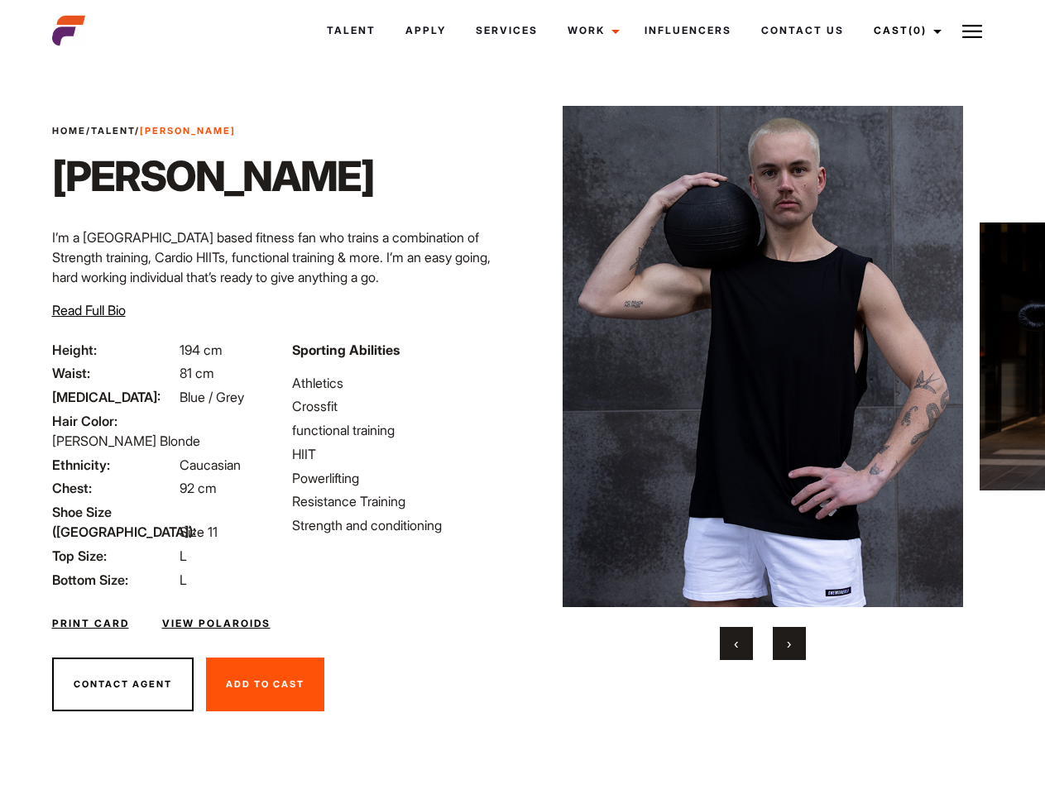
click at [902, 31] on link "Cast (0)" at bounding box center [904, 30] width 93 height 45
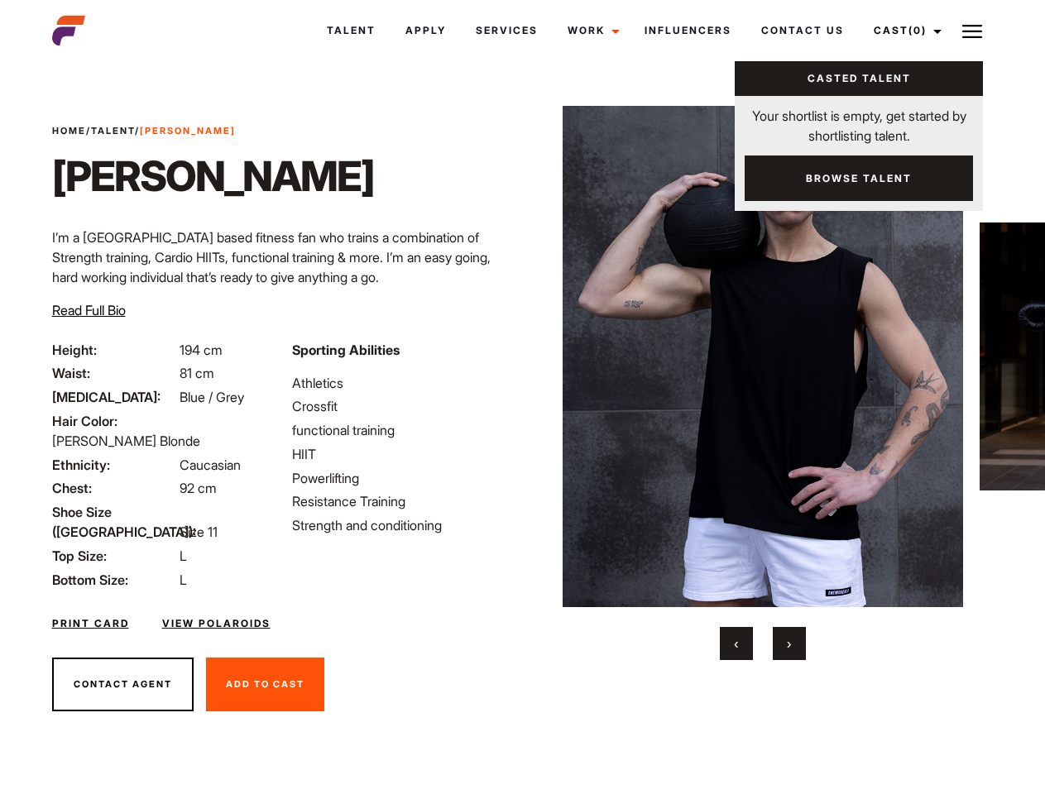
click at [972, 31] on img at bounding box center [972, 32] width 20 height 20
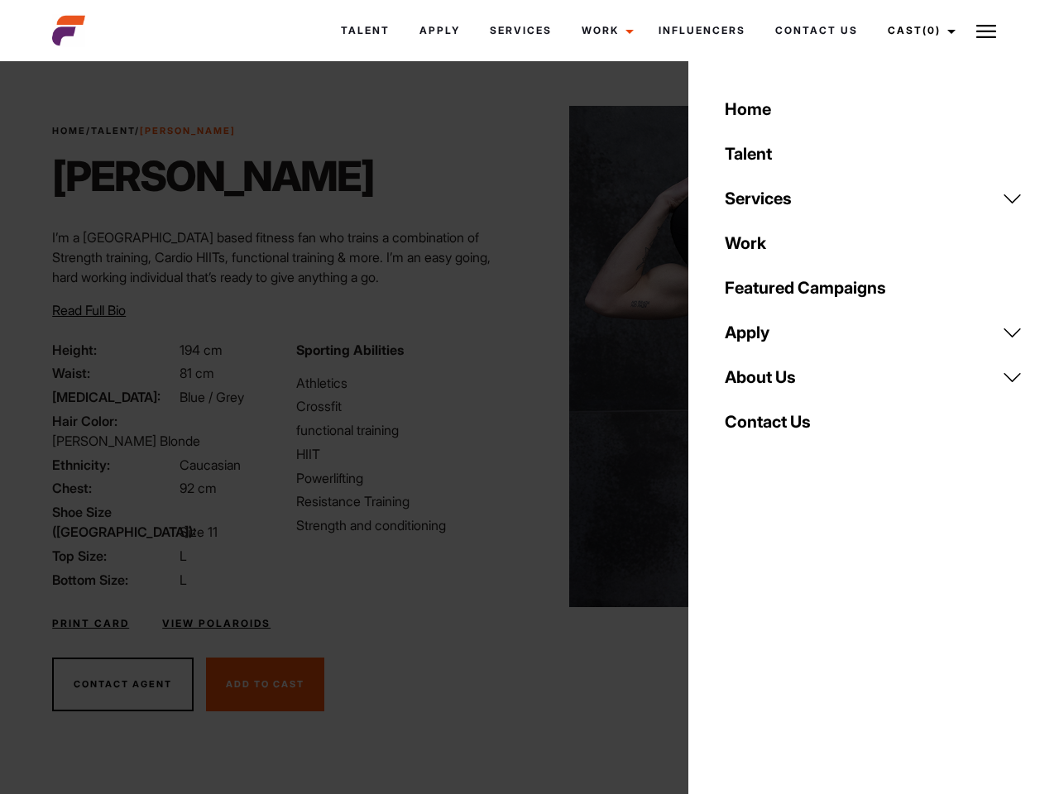
click at [762, 383] on img at bounding box center [769, 356] width 401 height 501
click at [522, 356] on div "Sporting Abilities Athletics Crossfit functional training HIIT Powerlifting Res…" at bounding box center [407, 465] width 243 height 250
click at [736, 643] on div "Home Talent Services Talent Casting Photography Videography Creative Hair and M…" at bounding box center [873, 397] width 371 height 794
click at [789, 643] on div "Home Talent Services Talent Casting Photography Videography Creative Hair and M…" at bounding box center [873, 397] width 371 height 794
